Goal: Information Seeking & Learning: Learn about a topic

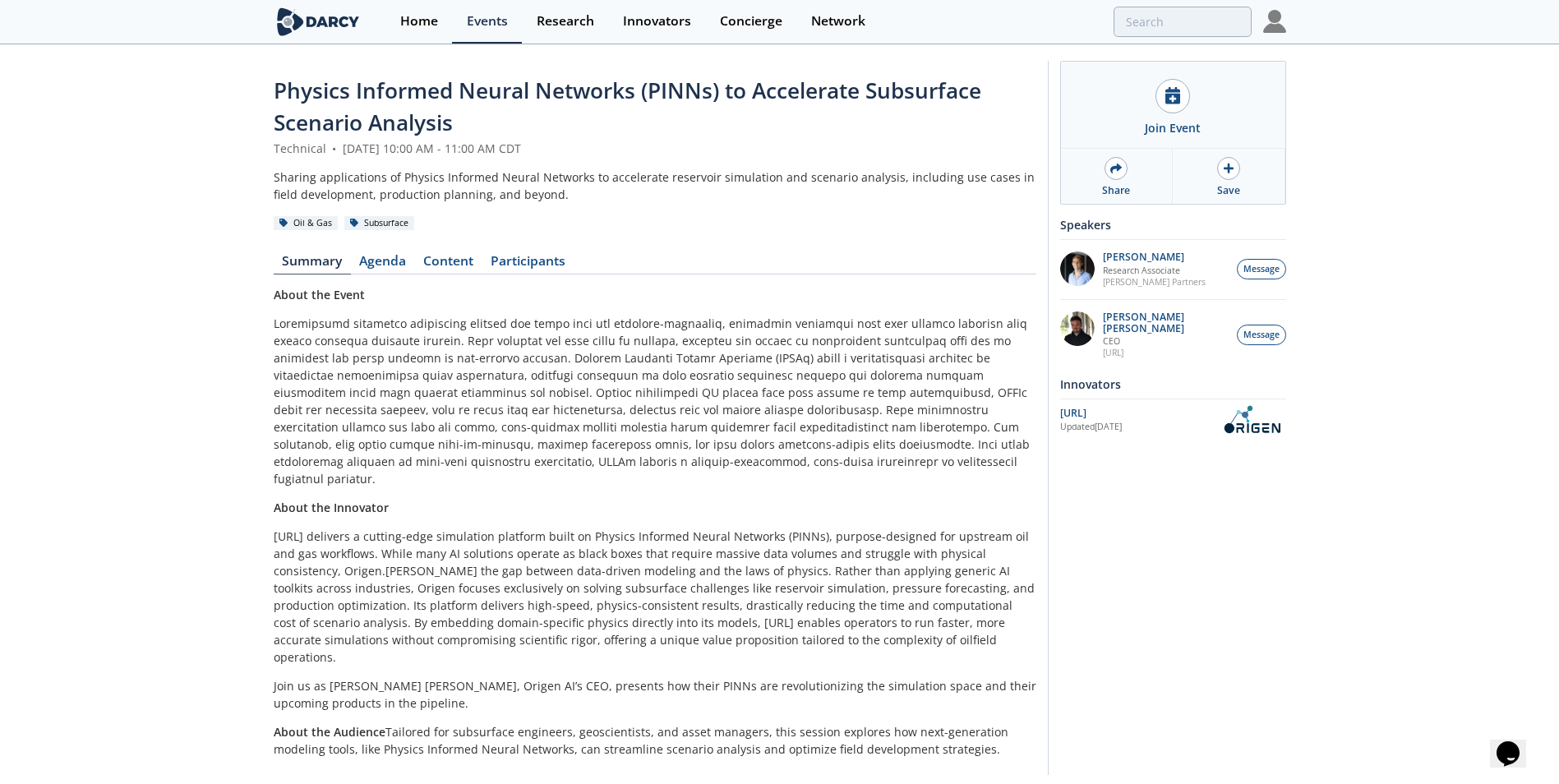
click at [755, 543] on p "Origen.ai delivers a cutting-edge simulation platform built on Physics Informed…" at bounding box center [655, 596] width 763 height 138
click at [16, 577] on div "Physics Informed Neural Networks (PINNs) to Accelerate Subsurface Scenario Anal…" at bounding box center [780, 421] width 1559 height 752
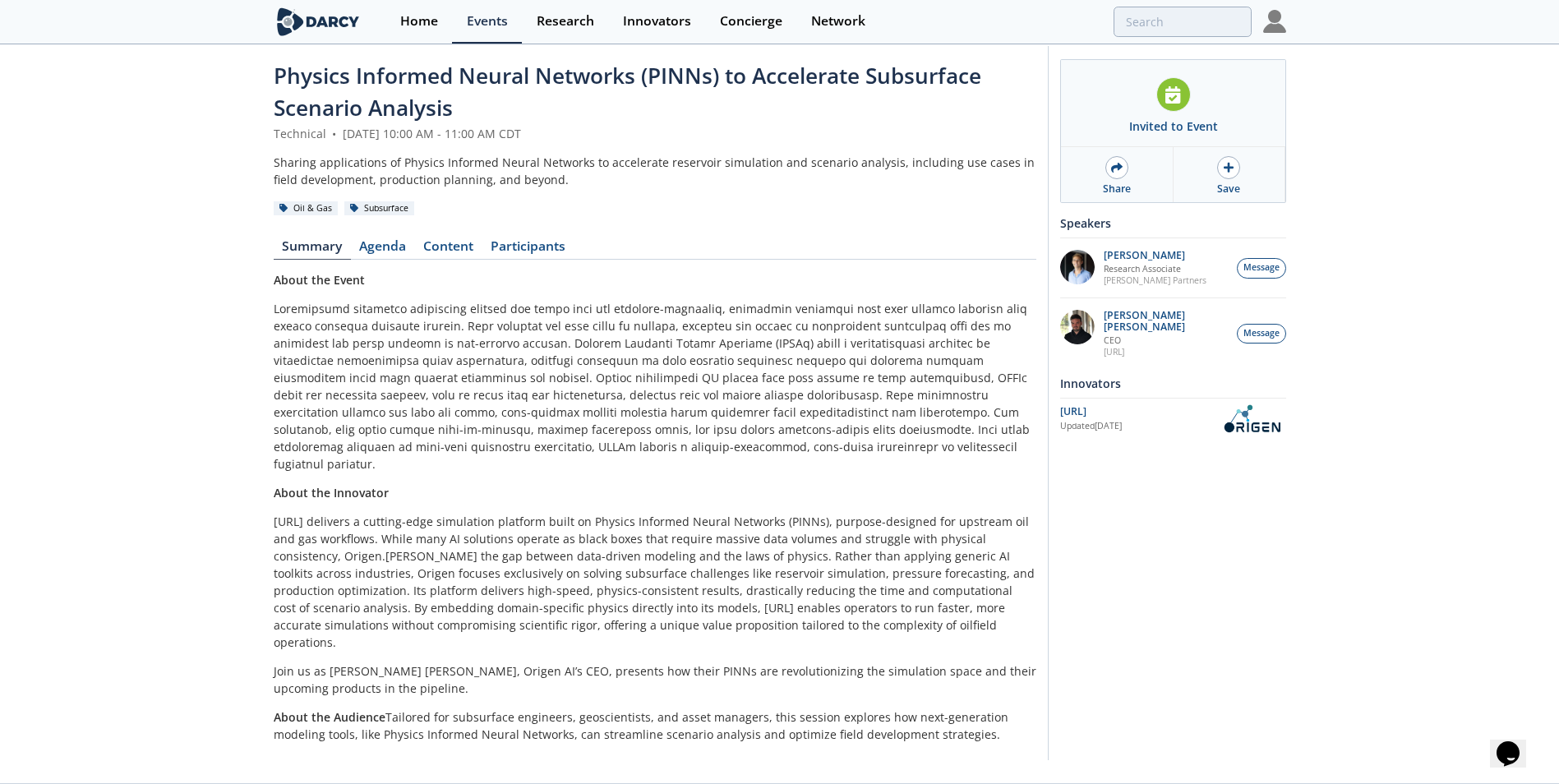
scroll to position [18, 0]
